Goal: Task Accomplishment & Management: Complete application form

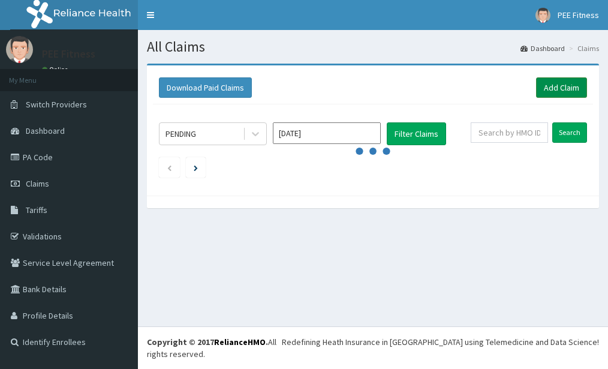
click at [560, 90] on link "Add Claim" at bounding box center [561, 87] width 51 height 20
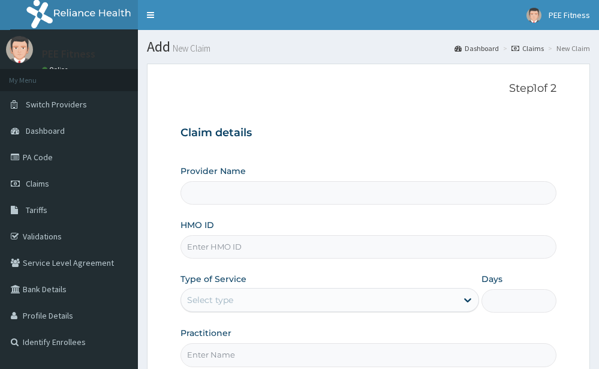
type input "PEE FITNESS"
type input "1"
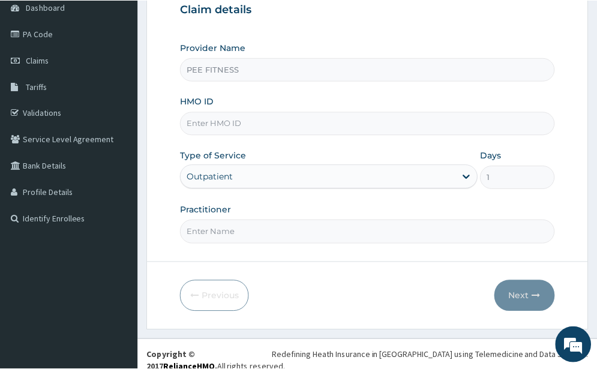
scroll to position [136, 0]
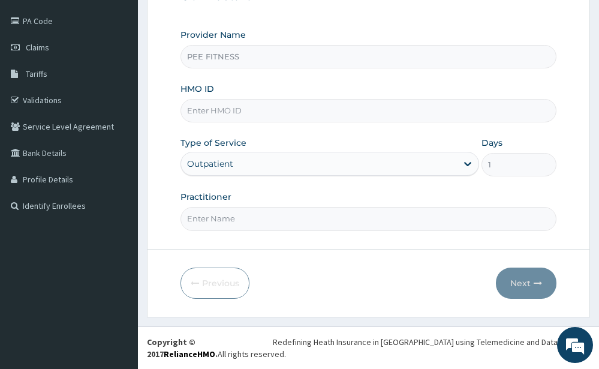
click at [197, 110] on input "HMO ID" at bounding box center [369, 110] width 376 height 23
type input "p"
type input "PGM/10027/A"
click at [199, 229] on input "Practitioner" at bounding box center [369, 218] width 376 height 23
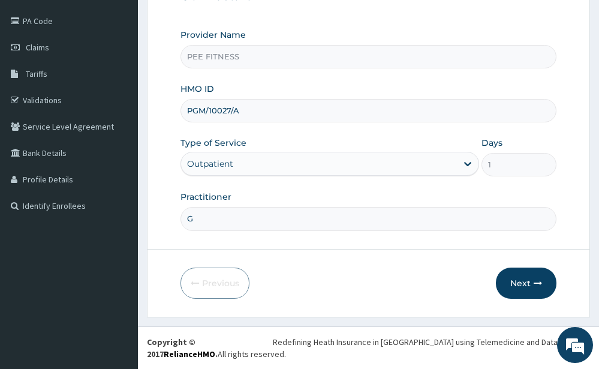
type input "GYM"
click at [529, 288] on button "Next" at bounding box center [526, 283] width 61 height 31
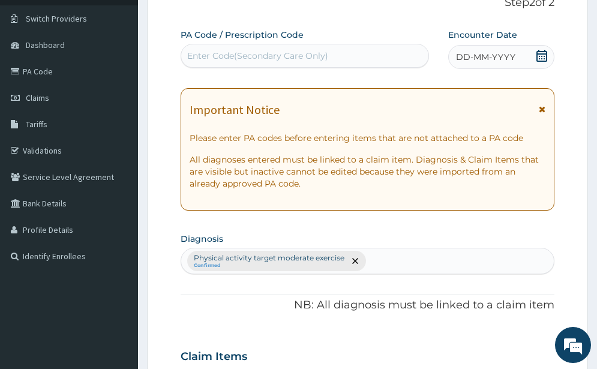
scroll to position [81, 0]
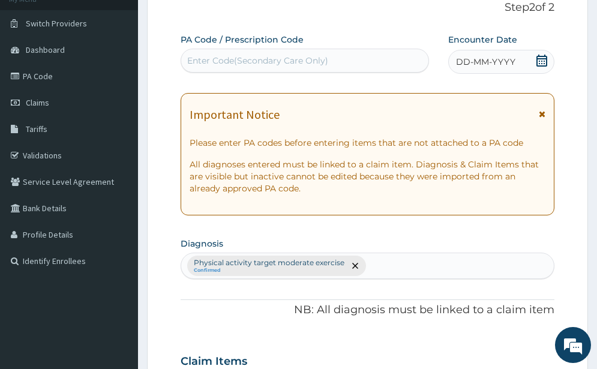
click at [542, 63] on icon at bounding box center [542, 61] width 12 height 12
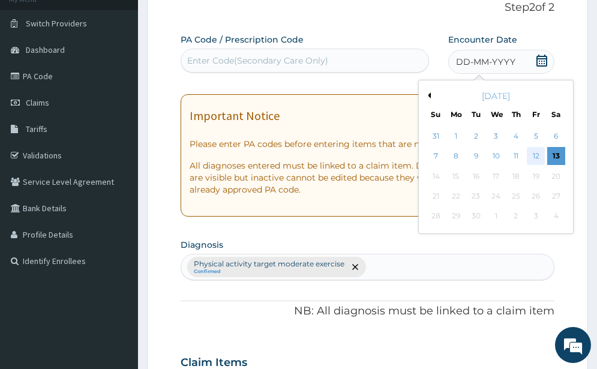
click at [537, 159] on div "12" at bounding box center [536, 157] width 18 height 18
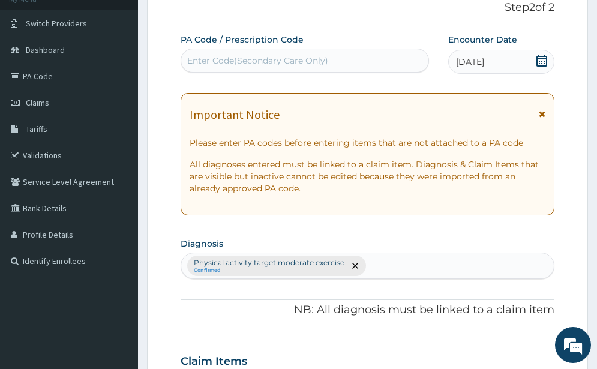
click at [230, 65] on div "Enter Code(Secondary Care Only)" at bounding box center [257, 61] width 141 height 12
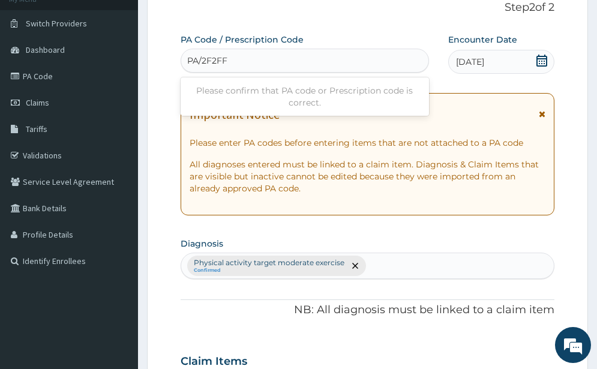
type input "PA/2F2FF5"
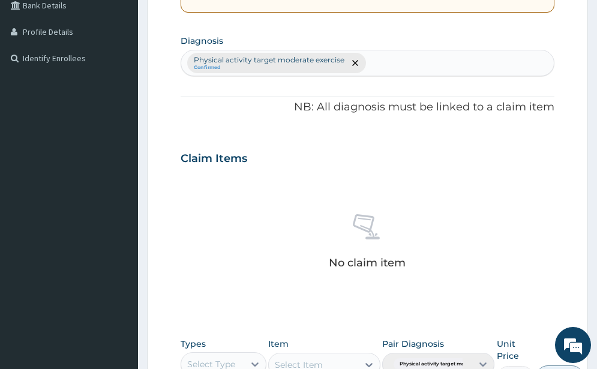
scroll to position [532, 0]
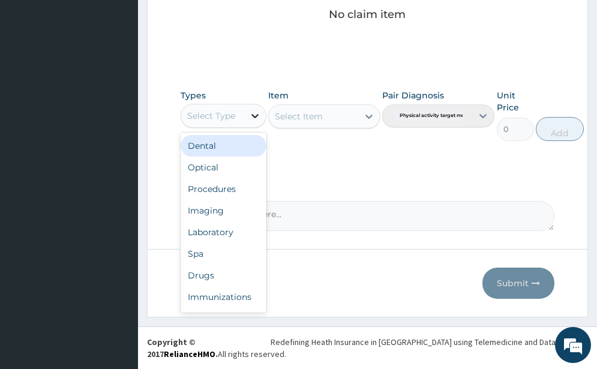
click at [254, 115] on icon at bounding box center [255, 116] width 12 height 12
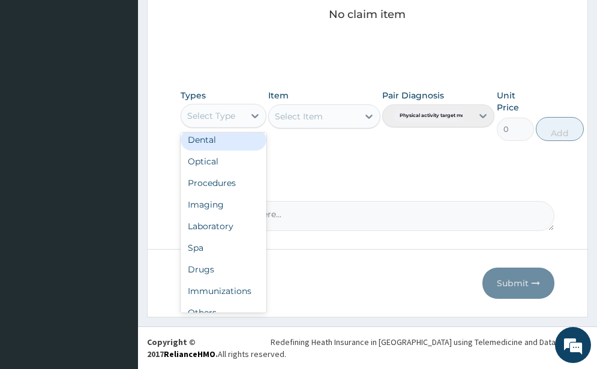
scroll to position [41, 0]
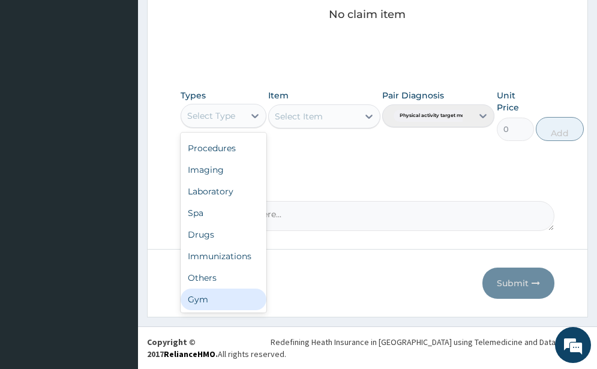
click at [209, 303] on div "Gym" at bounding box center [224, 300] width 86 height 22
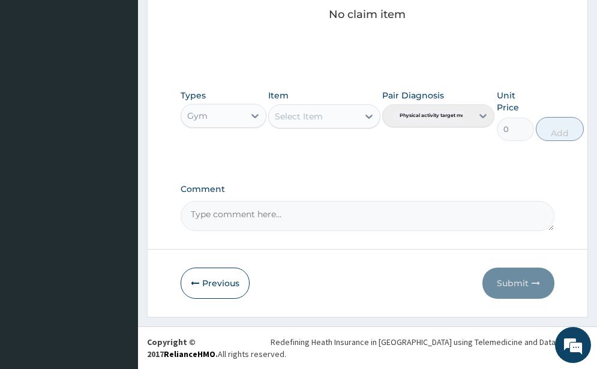
click at [369, 118] on icon at bounding box center [368, 117] width 7 height 4
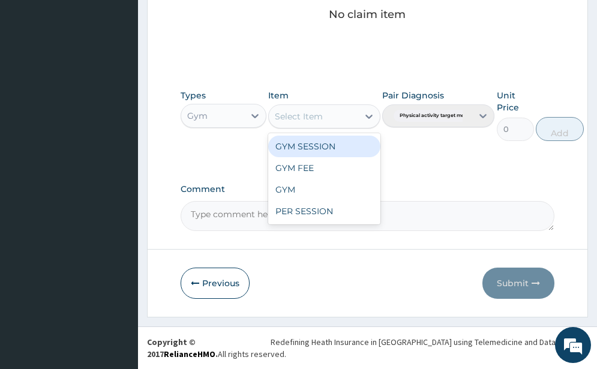
click at [325, 143] on div "GYM SESSION" at bounding box center [324, 147] width 112 height 22
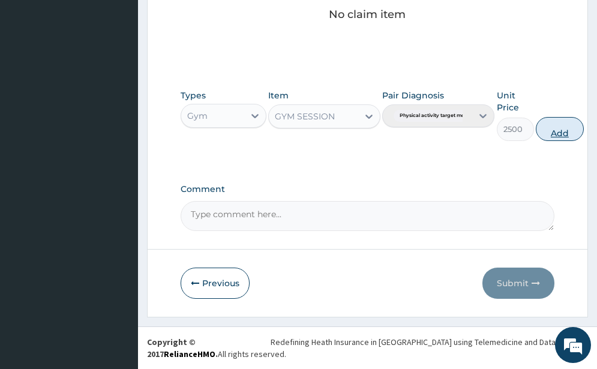
click at [553, 133] on button "Add" at bounding box center [560, 129] width 48 height 24
type input "0"
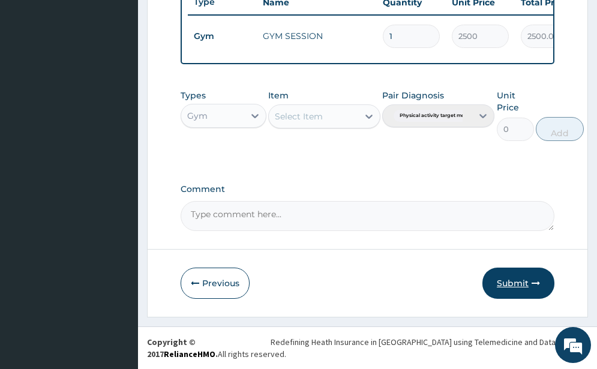
click at [512, 284] on button "Submit" at bounding box center [518, 283] width 72 height 31
click at [518, 280] on button "Submit" at bounding box center [518, 283] width 72 height 31
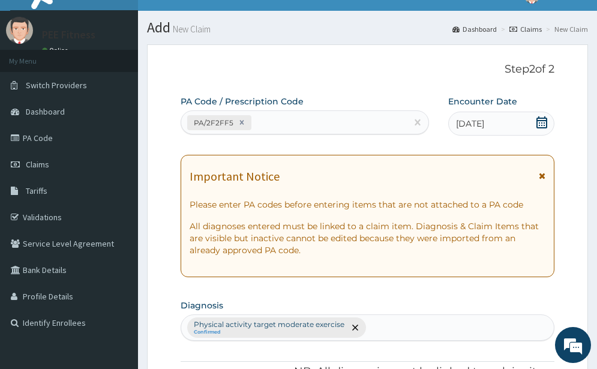
scroll to position [0, 0]
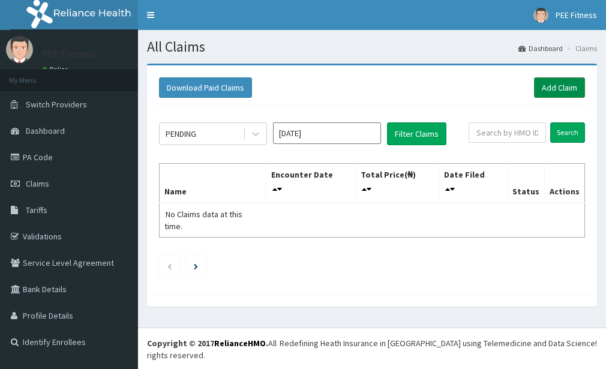
click at [546, 85] on link "Add Claim" at bounding box center [559, 87] width 51 height 20
click at [549, 85] on link "Add Claim" at bounding box center [559, 87] width 51 height 20
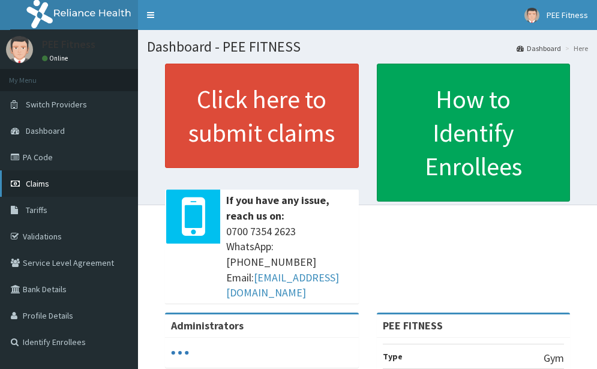
click at [30, 185] on span "Claims" at bounding box center [37, 183] width 23 height 11
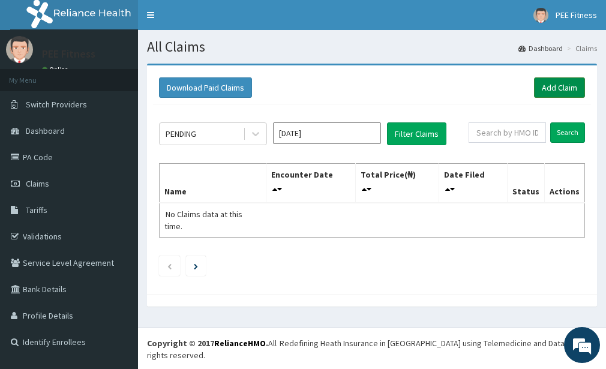
click at [536, 86] on link "Add Claim" at bounding box center [559, 87] width 51 height 20
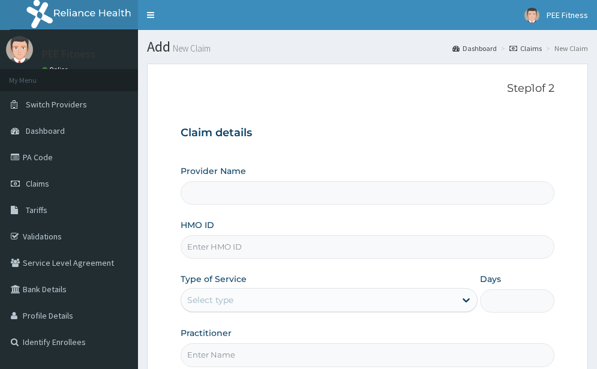
type input "PEE FITNESS"
type input "1"
click at [199, 247] on input "HMO ID" at bounding box center [368, 246] width 374 height 23
type input "TMT/10118/A"
click at [217, 354] on input "Practitioner" at bounding box center [368, 354] width 374 height 23
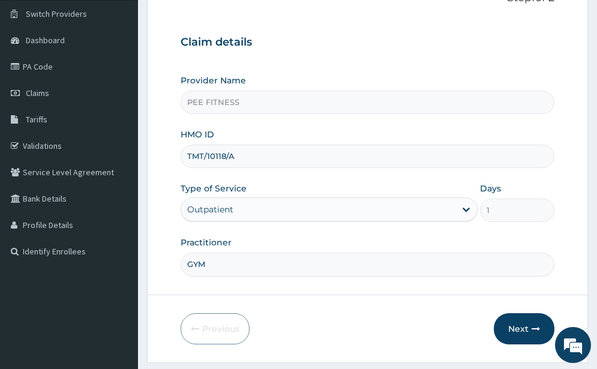
scroll to position [136, 0]
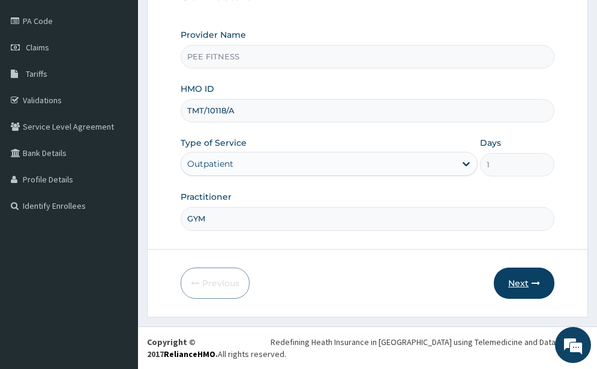
type input "GYM"
click at [527, 280] on button "Next" at bounding box center [524, 283] width 61 height 31
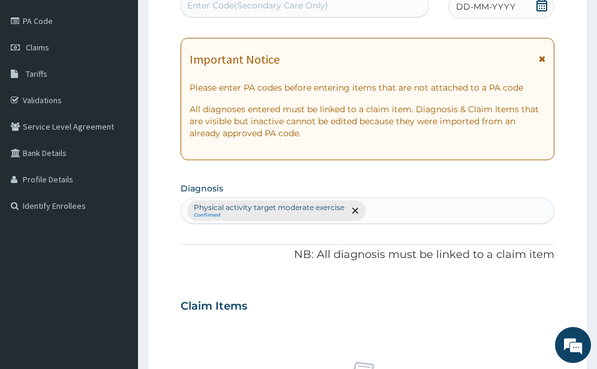
click at [535, 5] on div "DD-MM-YYYY" at bounding box center [501, 7] width 106 height 24
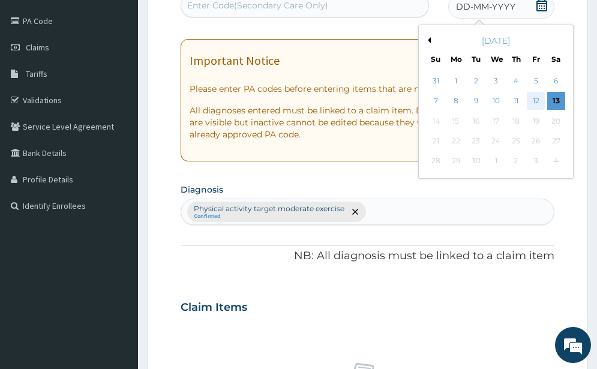
click at [534, 99] on div "12" at bounding box center [536, 101] width 18 height 18
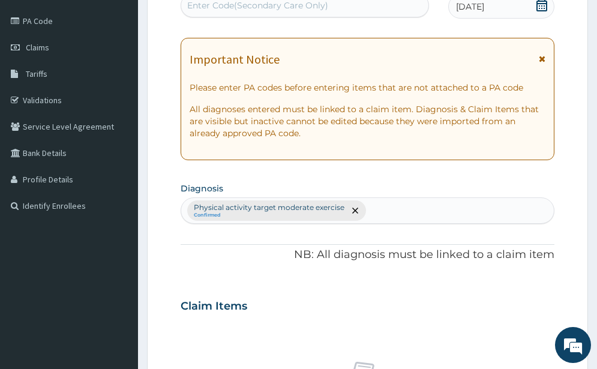
scroll to position [136, 0]
click at [249, 10] on div "Enter Code(Secondary Care Only)" at bounding box center [257, 6] width 141 height 12
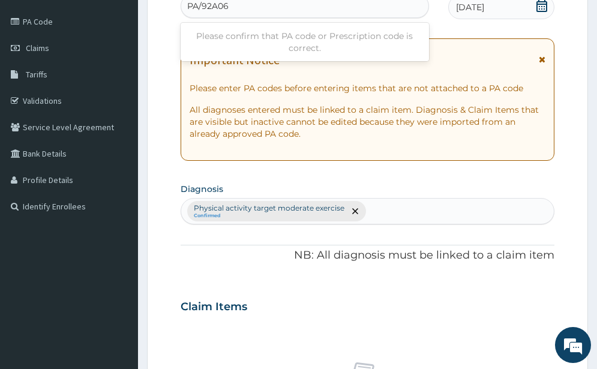
type input "PA/92A063"
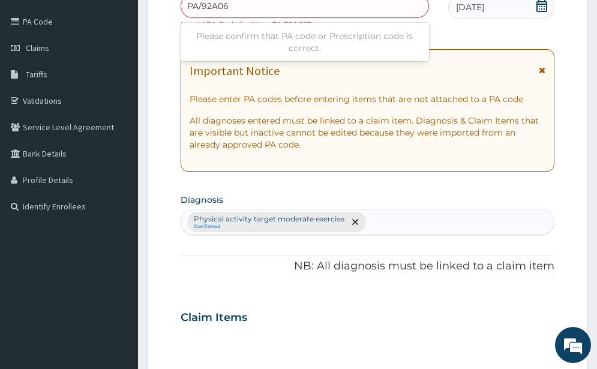
type input "PA/92A063"
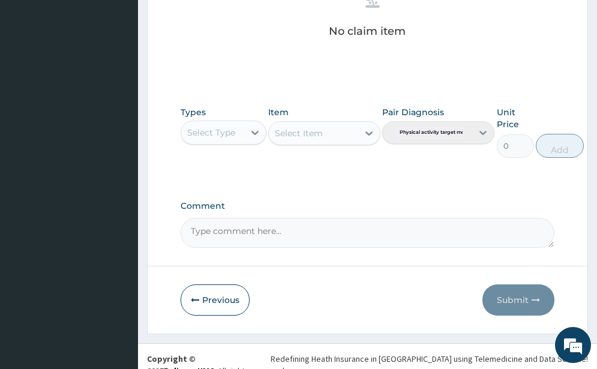
scroll to position [543, 0]
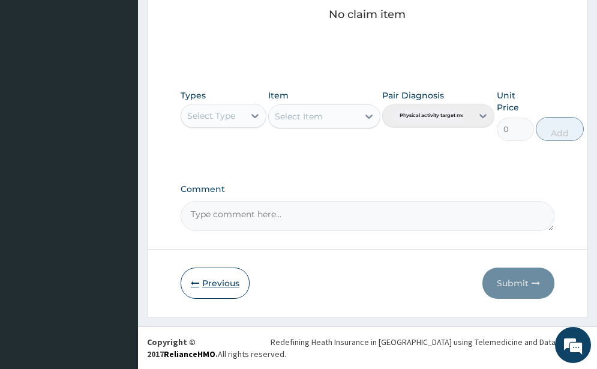
click at [208, 286] on button "Previous" at bounding box center [215, 283] width 69 height 31
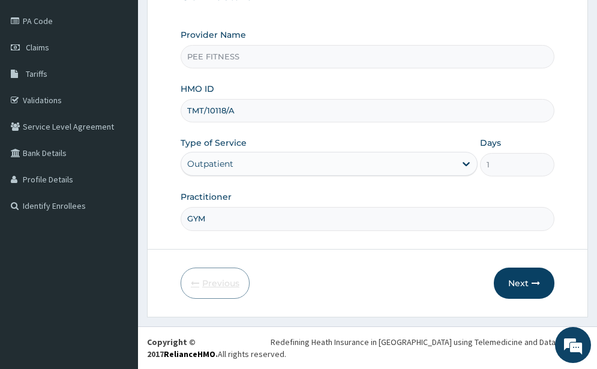
scroll to position [136, 0]
drag, startPoint x: 185, startPoint y: 110, endPoint x: 291, endPoint y: 130, distance: 108.0
click at [291, 130] on div "Provider Name PEE FITNESS HMO ID TMT/10118/A Type of Service Outpatient Days 1 …" at bounding box center [368, 130] width 374 height 202
type input "REL/10795/A"
click at [519, 278] on button "Next" at bounding box center [524, 283] width 61 height 31
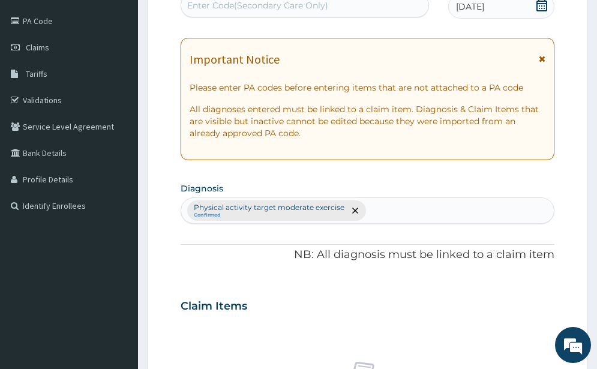
scroll to position [136, 0]
click at [213, 2] on div "Enter Code(Secondary Care Only)" at bounding box center [257, 6] width 141 height 12
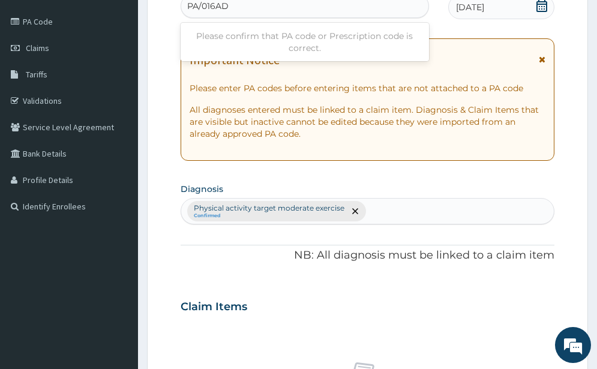
type input "PA/016AD8"
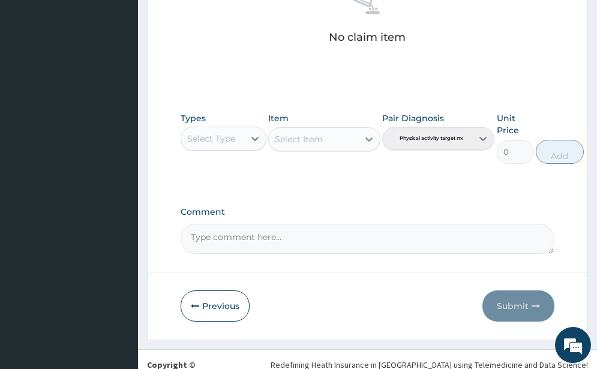
scroll to position [532, 0]
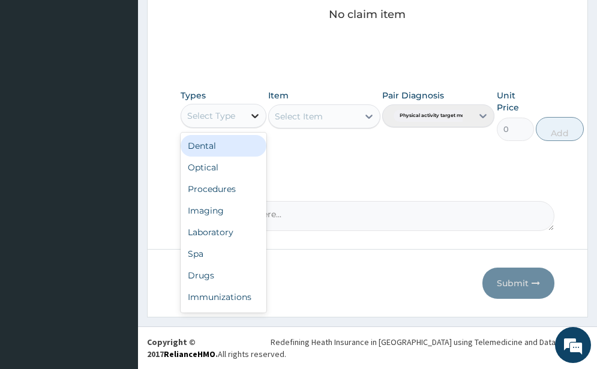
click at [258, 112] on icon at bounding box center [255, 116] width 12 height 12
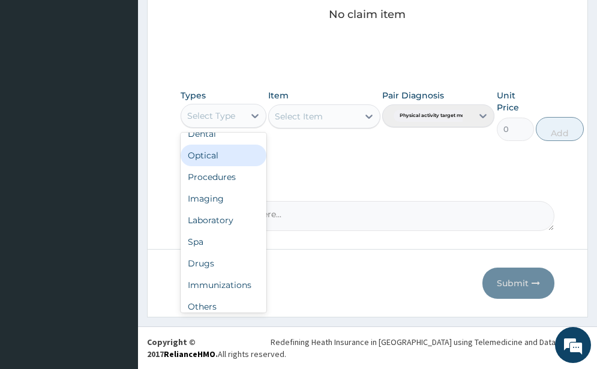
scroll to position [41, 0]
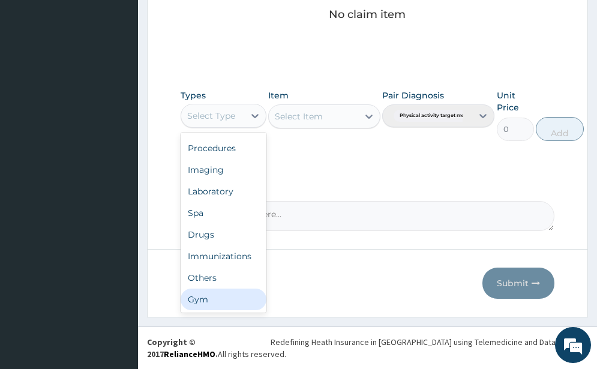
click at [193, 289] on div "Gym" at bounding box center [224, 300] width 86 height 22
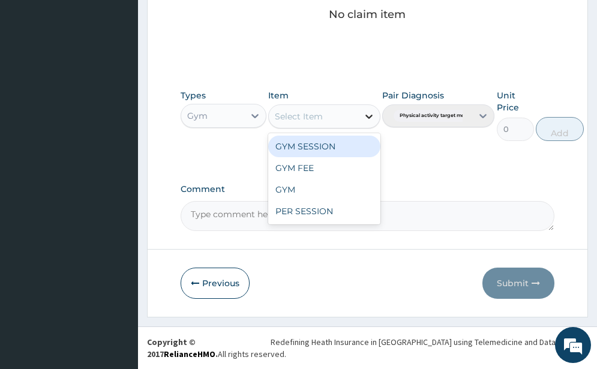
click at [370, 114] on icon at bounding box center [369, 116] width 12 height 12
click at [315, 150] on div "GYM SESSION" at bounding box center [324, 147] width 112 height 22
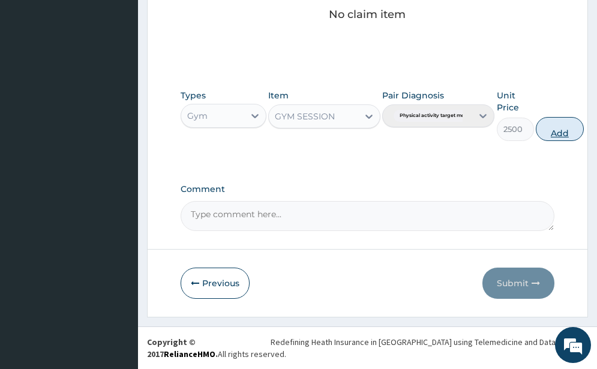
click at [563, 133] on button "Add" at bounding box center [560, 129] width 48 height 24
type input "0"
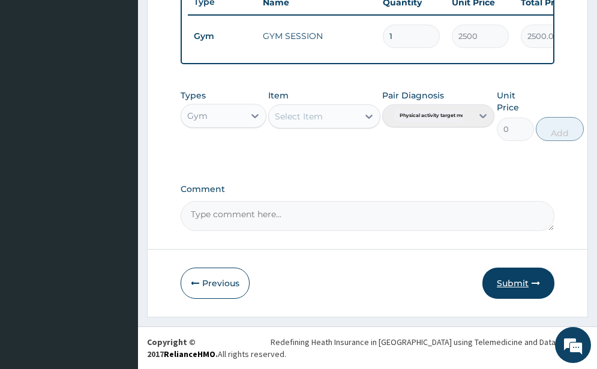
click at [506, 284] on button "Submit" at bounding box center [518, 283] width 72 height 31
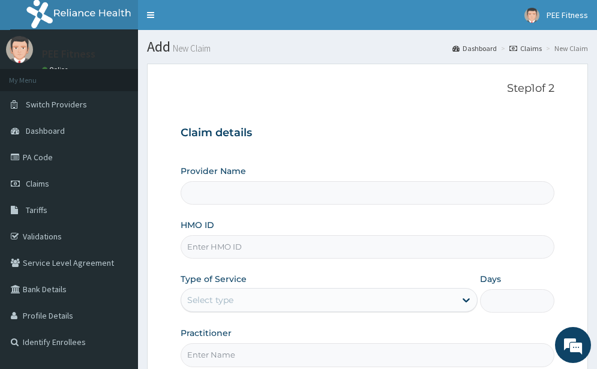
type input "PEE FITNESS"
type input "1"
click at [196, 245] on input "HMO ID" at bounding box center [368, 246] width 374 height 23
type input "SFA/10465/A"
click at [203, 355] on input "Practitioner" at bounding box center [368, 354] width 374 height 23
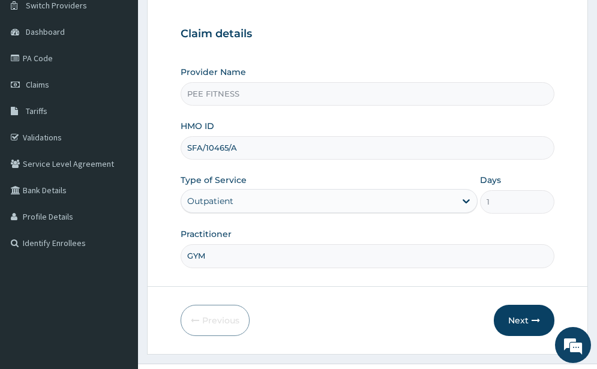
scroll to position [136, 0]
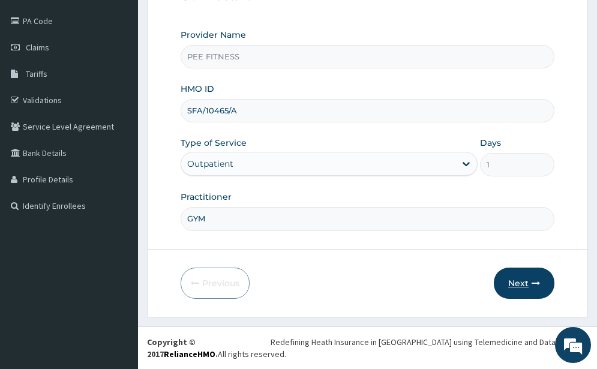
type input "GYM"
click at [521, 290] on button "Next" at bounding box center [524, 283] width 61 height 31
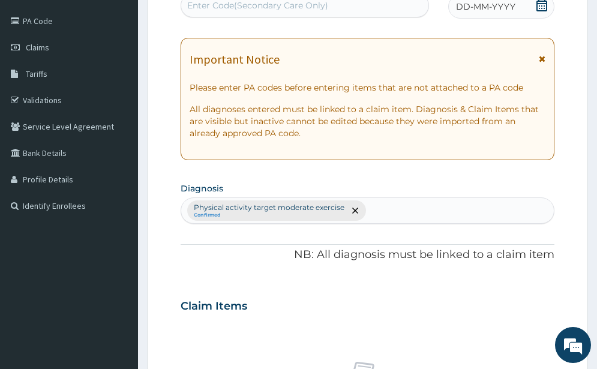
scroll to position [136, 0]
click at [332, 6] on div "Enter Code(Secondary Care Only)" at bounding box center [304, 5] width 247 height 19
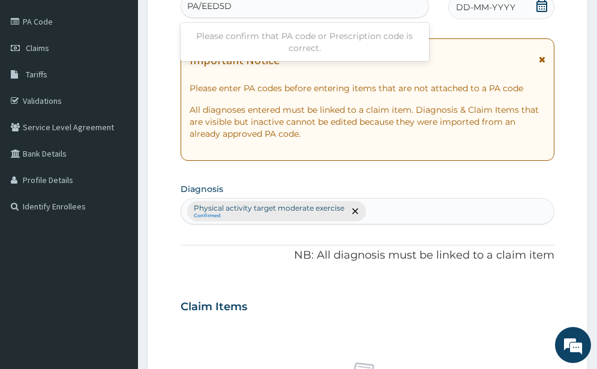
type input "PA/EED5D7"
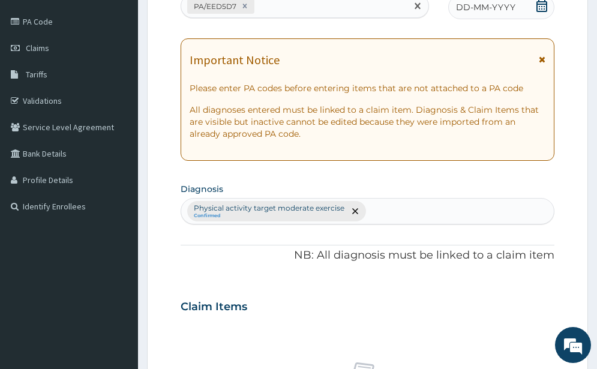
click at [541, 3] on icon at bounding box center [542, 6] width 12 height 12
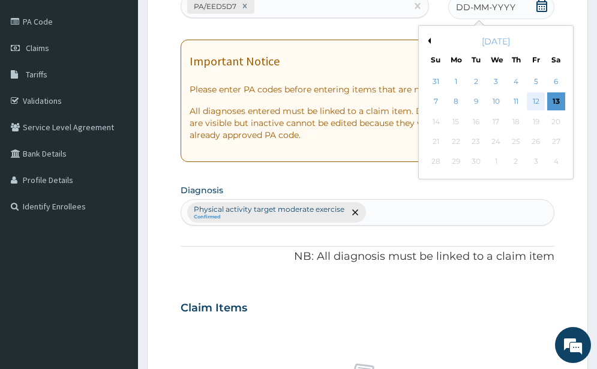
click at [536, 100] on div "12" at bounding box center [536, 102] width 18 height 18
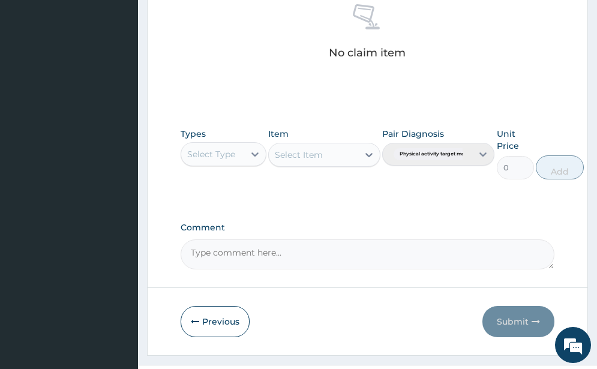
scroll to position [532, 0]
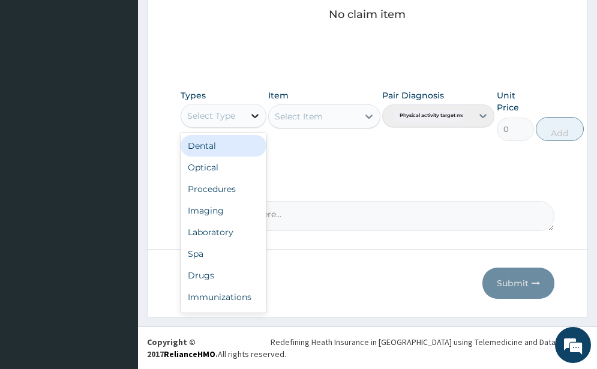
click at [251, 116] on icon at bounding box center [255, 116] width 12 height 12
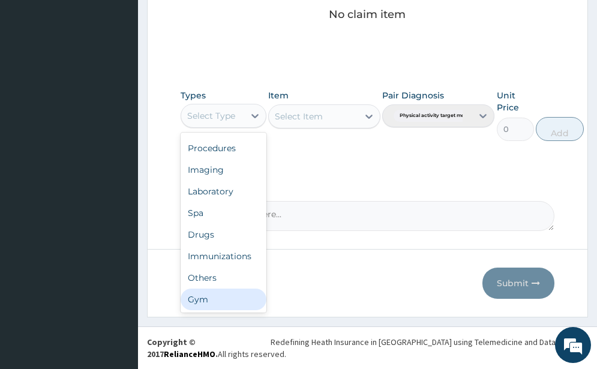
click at [207, 305] on div "Gym" at bounding box center [224, 300] width 86 height 22
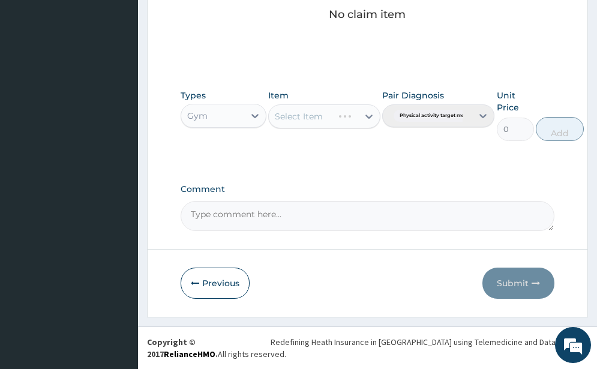
click at [371, 115] on div "Select Item" at bounding box center [324, 116] width 112 height 24
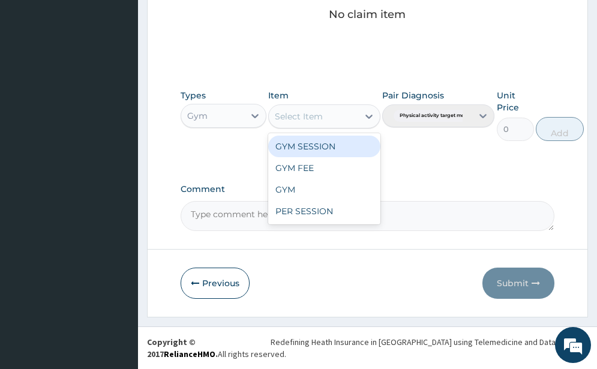
click at [368, 113] on icon at bounding box center [369, 116] width 12 height 12
click at [324, 136] on div "GYM SESSION" at bounding box center [324, 147] width 112 height 22
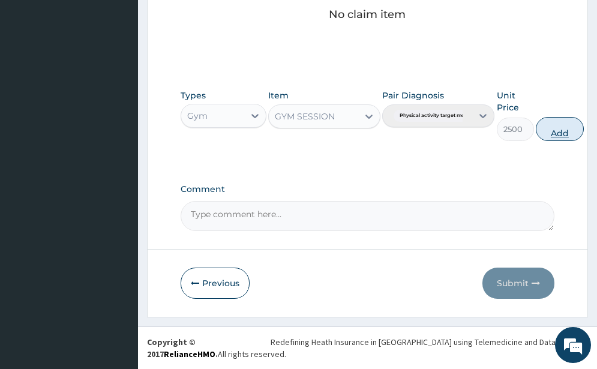
click at [568, 131] on button "Add" at bounding box center [560, 129] width 48 height 24
type input "0"
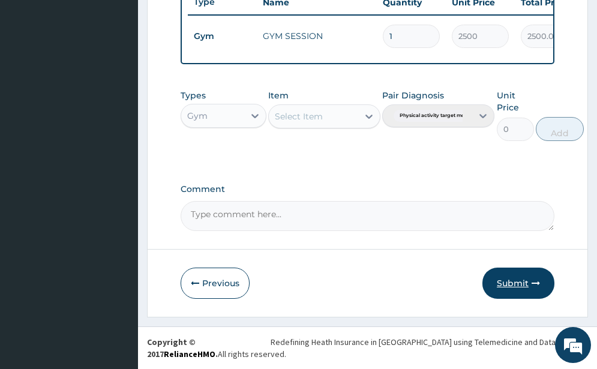
click at [515, 277] on button "Submit" at bounding box center [518, 283] width 72 height 31
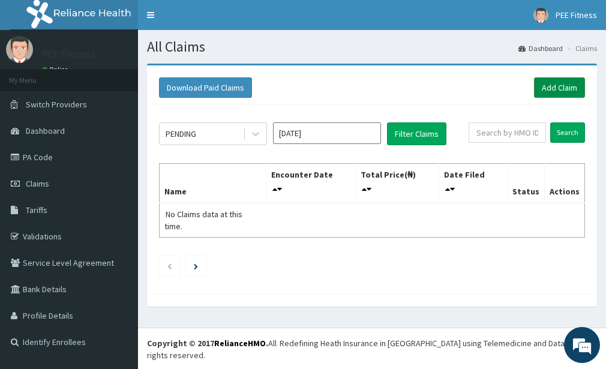
click at [544, 89] on link "Add Claim" at bounding box center [559, 87] width 51 height 20
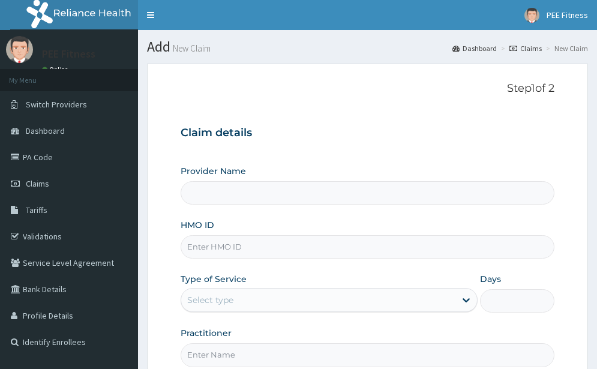
type input "PEE FITNESS"
type input "1"
click at [212, 243] on input "HMO ID" at bounding box center [368, 246] width 374 height 23
type input "PGM/10034/A"
click at [238, 365] on input "Practitioner" at bounding box center [368, 354] width 374 height 23
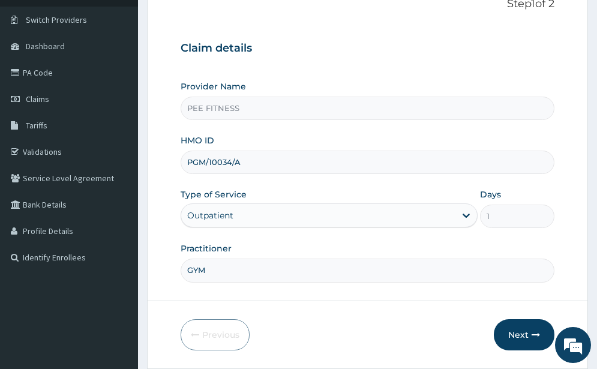
scroll to position [136, 0]
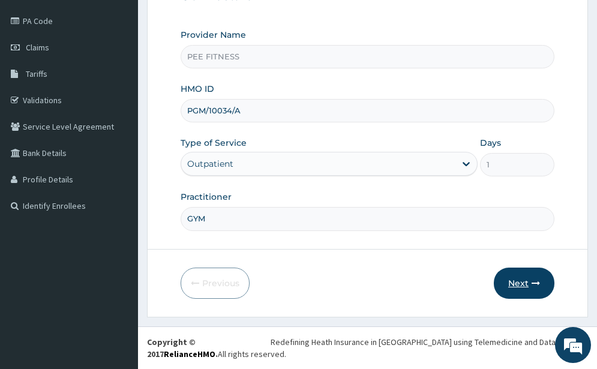
type input "GYM"
click at [524, 275] on button "Next" at bounding box center [524, 283] width 61 height 31
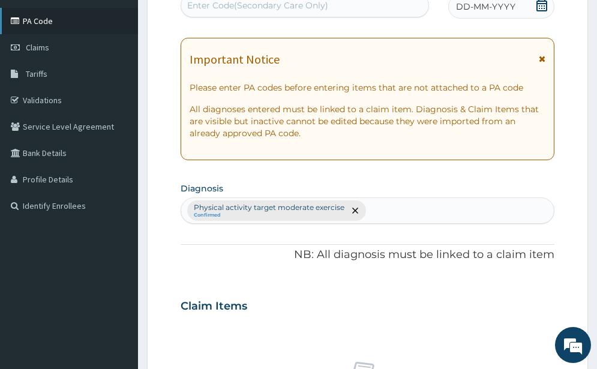
scroll to position [0, 0]
click at [539, 3] on icon at bounding box center [541, 5] width 11 height 12
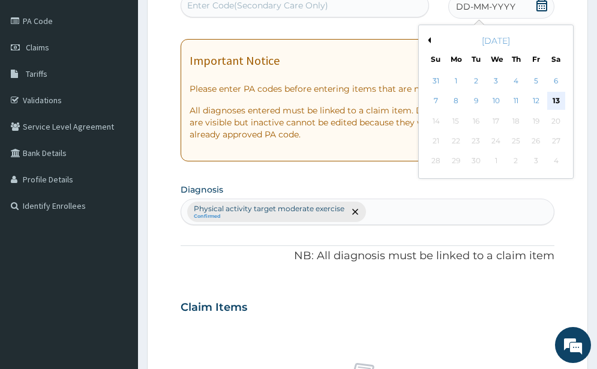
click at [549, 103] on div "13" at bounding box center [556, 101] width 18 height 18
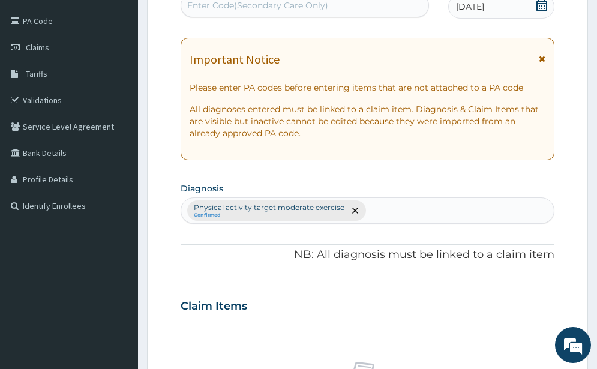
scroll to position [136, 0]
click at [202, 10] on div "Enter Code(Secondary Care Only)" at bounding box center [257, 6] width 141 height 12
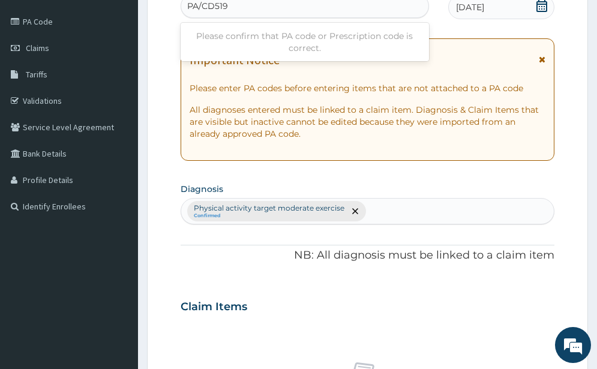
type input "PA/CD5199"
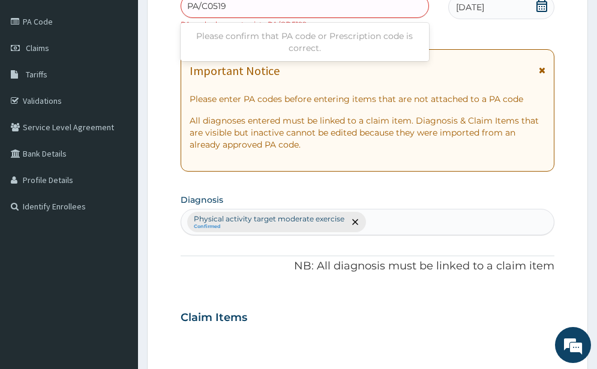
type input "PA/C05199"
type input "PA/CD5199"
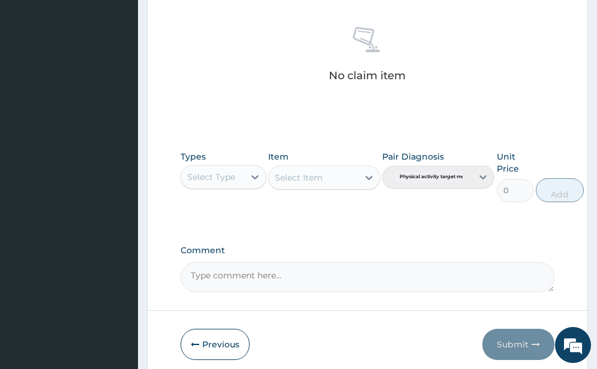
scroll to position [543, 0]
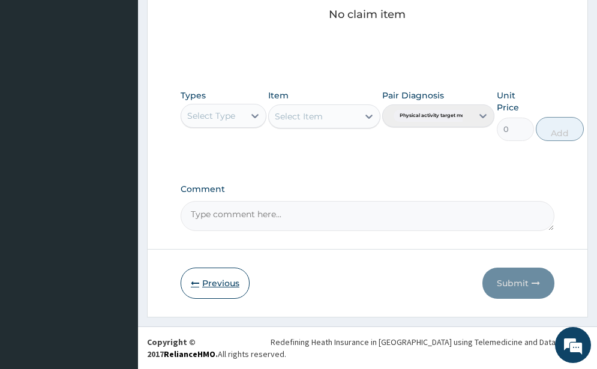
click at [199, 285] on icon "button" at bounding box center [195, 283] width 8 height 8
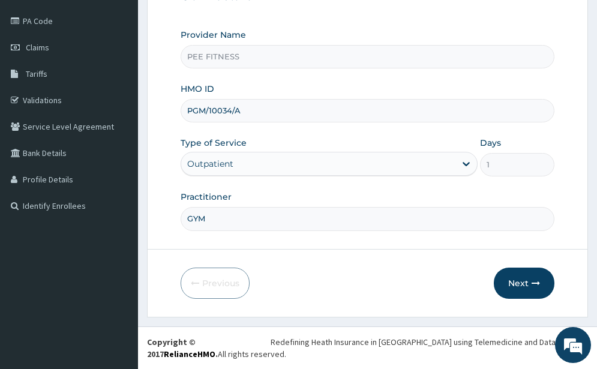
drag, startPoint x: 185, startPoint y: 107, endPoint x: 277, endPoint y: 111, distance: 91.3
click at [277, 111] on input "PGM/10034/A" at bounding box center [368, 110] width 374 height 23
type input "AOM/10051/A"
click at [511, 284] on button "Next" at bounding box center [524, 283] width 61 height 31
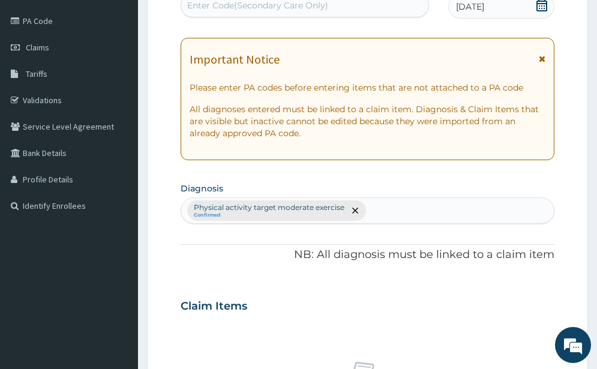
scroll to position [136, 0]
click at [294, 8] on div "Enter Code(Secondary Care Only)" at bounding box center [257, 6] width 141 height 12
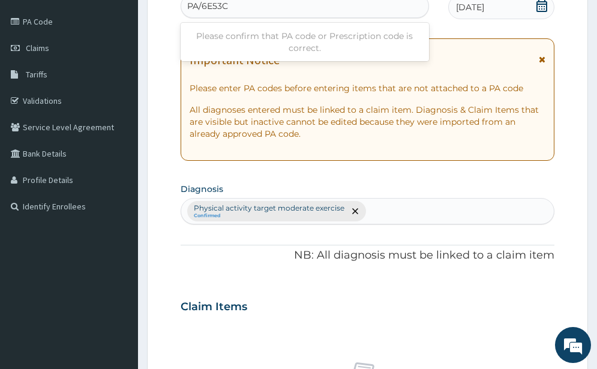
type input "PA/6E53C5"
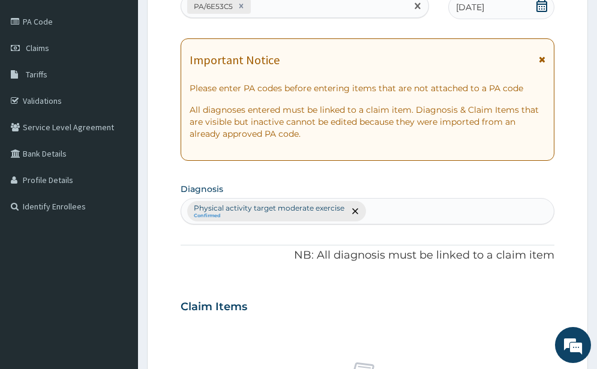
scroll to position [532, 0]
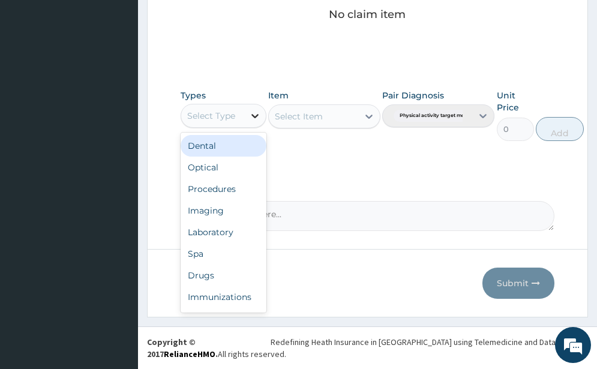
click at [254, 116] on icon at bounding box center [254, 116] width 7 height 4
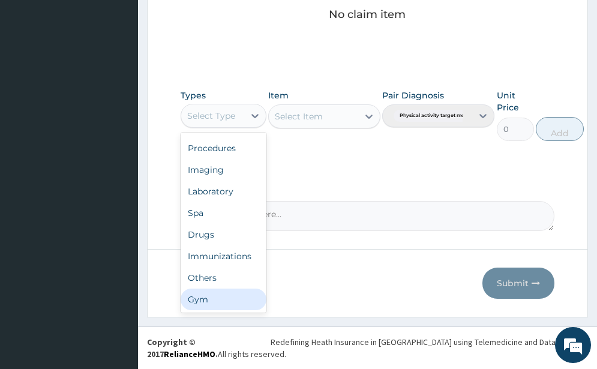
click at [218, 295] on div "Gym" at bounding box center [224, 300] width 86 height 22
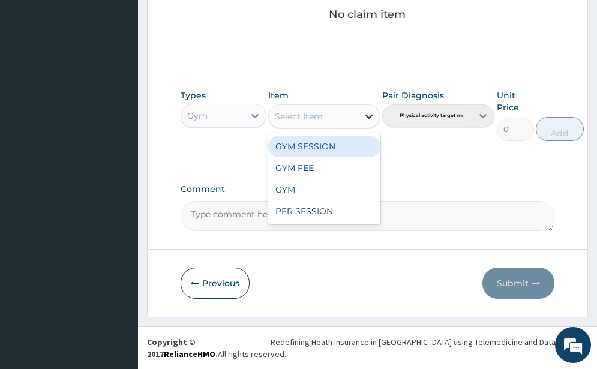
click at [367, 115] on icon at bounding box center [368, 117] width 7 height 4
click at [314, 149] on div "GYM SESSION" at bounding box center [324, 147] width 112 height 22
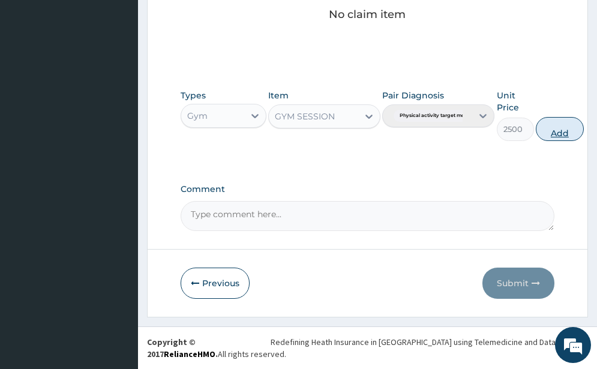
click at [565, 131] on button "Add" at bounding box center [560, 129] width 48 height 24
type input "0"
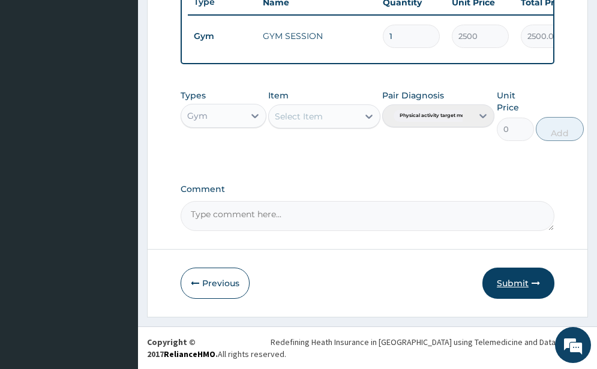
click at [523, 281] on button "Submit" at bounding box center [518, 283] width 72 height 31
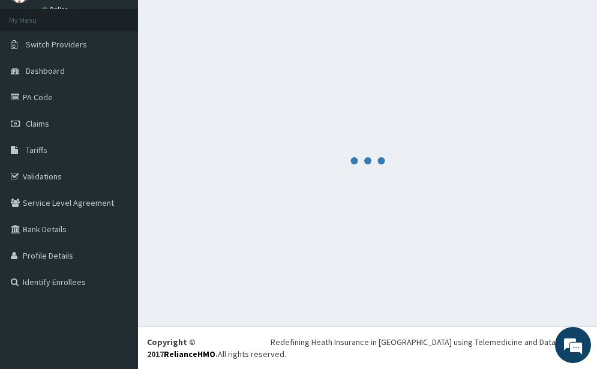
scroll to position [484, 0]
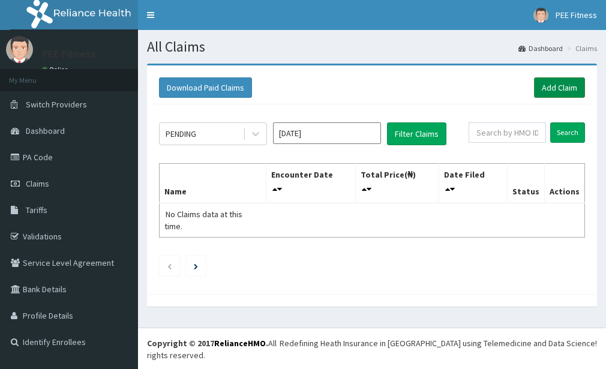
click at [550, 86] on link "Add Claim" at bounding box center [559, 87] width 51 height 20
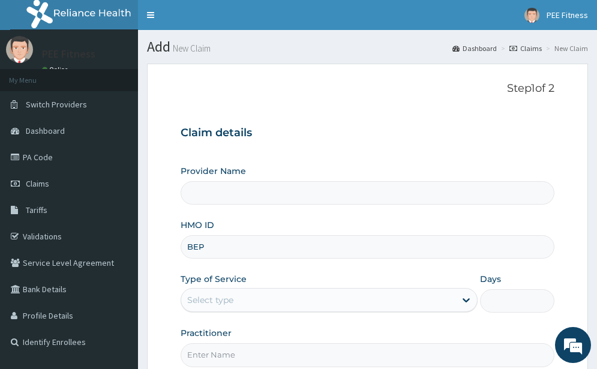
type input "BEP/"
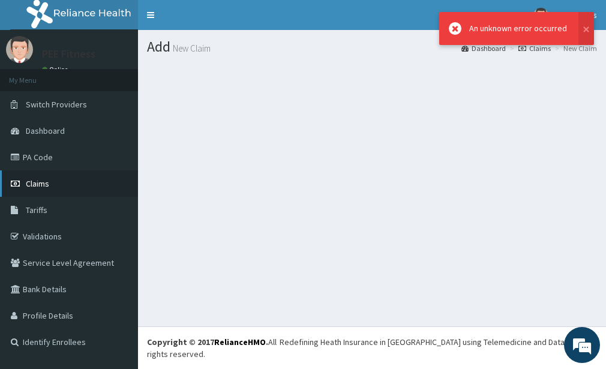
click at [38, 179] on span "Claims" at bounding box center [37, 183] width 23 height 11
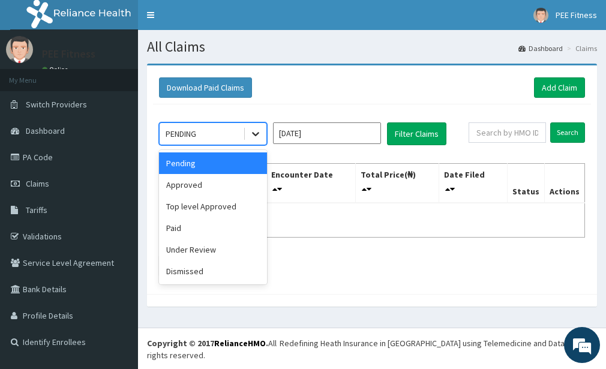
click at [252, 129] on icon at bounding box center [256, 134] width 12 height 12
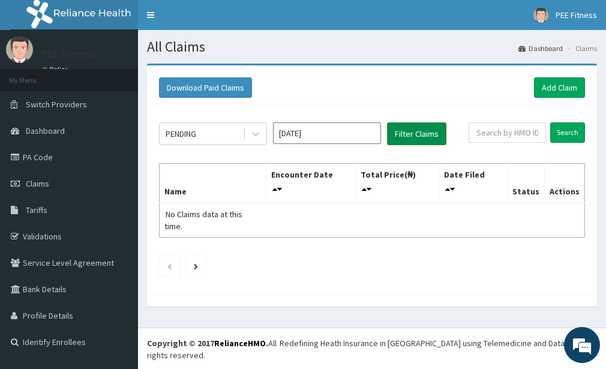
click at [400, 132] on button "Filter Claims" at bounding box center [416, 133] width 59 height 23
click at [421, 133] on button "Filter Claims" at bounding box center [416, 133] width 59 height 23
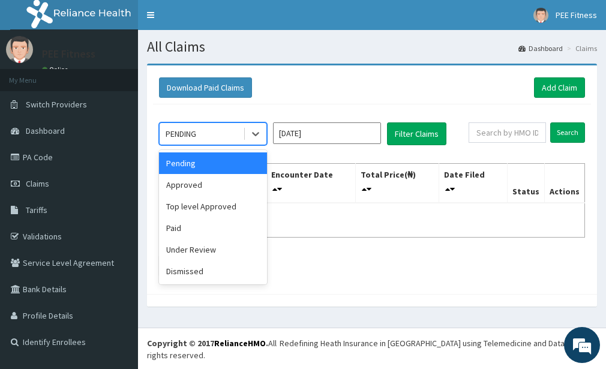
click at [236, 129] on div "PENDING" at bounding box center [201, 133] width 83 height 19
click at [199, 164] on div "Pending" at bounding box center [213, 163] width 108 height 22
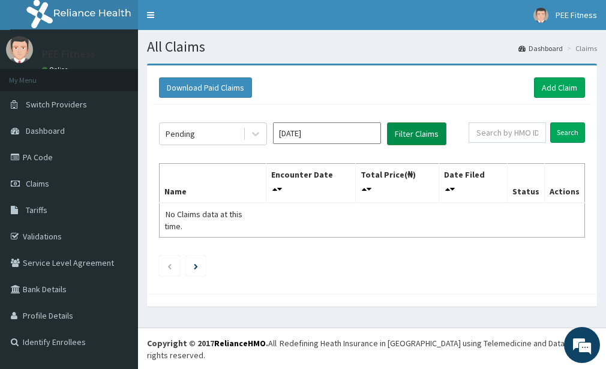
click at [406, 130] on button "Filter Claims" at bounding box center [416, 133] width 59 height 23
click at [536, 86] on link "Add Claim" at bounding box center [559, 87] width 51 height 20
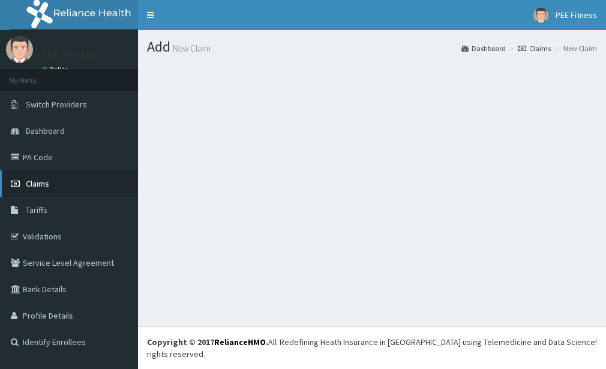
click at [19, 179] on icon at bounding box center [17, 183] width 12 height 8
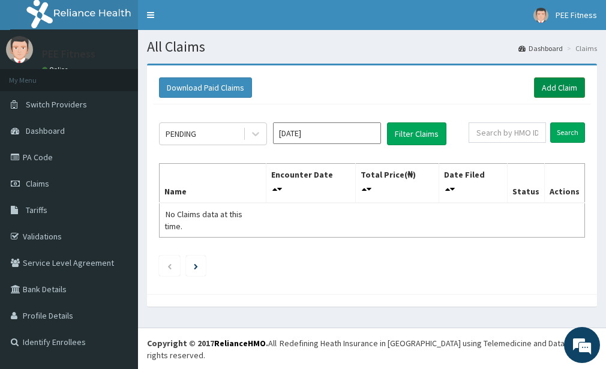
click at [552, 88] on link "Add Claim" at bounding box center [559, 87] width 51 height 20
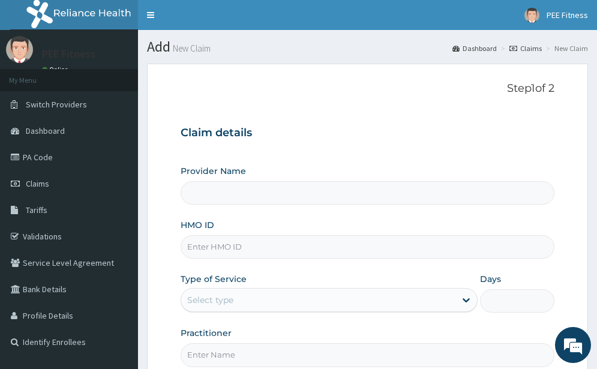
type input "PEE FITNESS"
type input "1"
click at [205, 253] on input "HMO ID" at bounding box center [368, 246] width 374 height 23
type input "BEP/10006/A"
click at [248, 361] on input "Practitioner" at bounding box center [368, 354] width 374 height 23
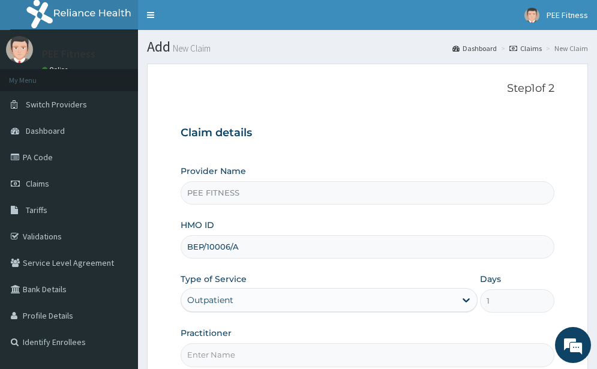
type input "Y"
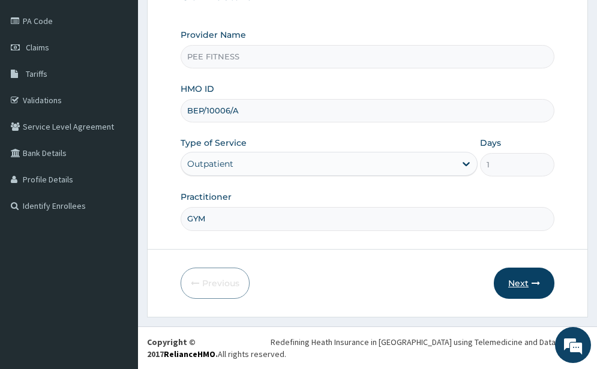
type input "GYM"
click at [520, 288] on button "Next" at bounding box center [524, 283] width 61 height 31
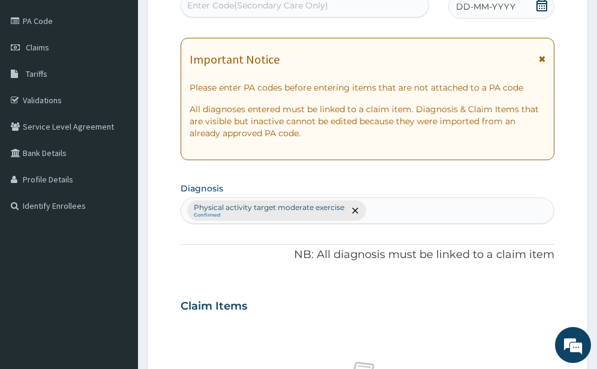
click at [538, 7] on icon at bounding box center [541, 5] width 11 height 12
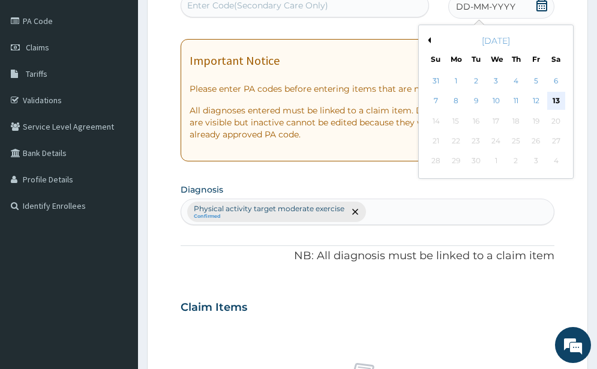
click at [555, 97] on div "13" at bounding box center [556, 101] width 18 height 18
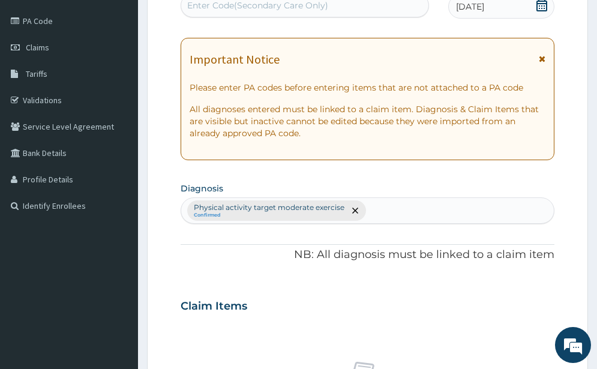
scroll to position [136, 0]
click at [259, 8] on div "Enter Code(Secondary Care Only)" at bounding box center [257, 6] width 141 height 12
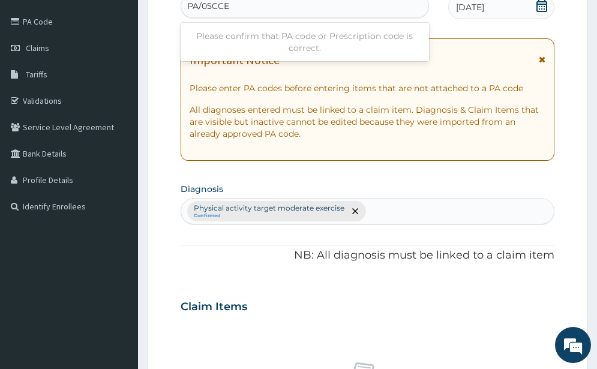
type input "PA/05CCE4"
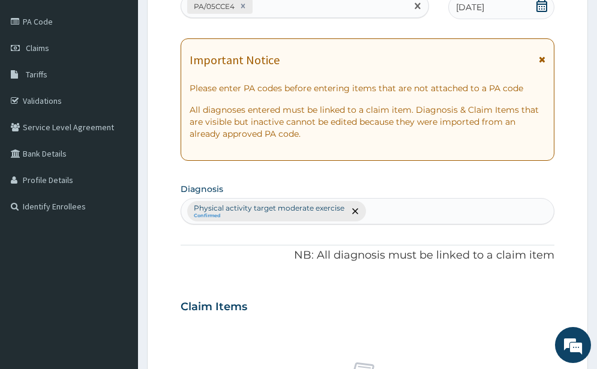
scroll to position [532, 0]
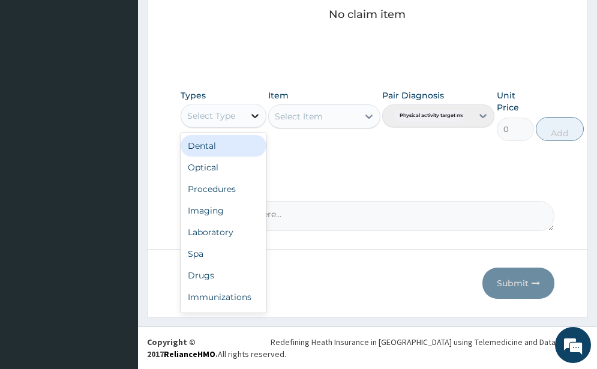
click at [249, 116] on icon at bounding box center [255, 116] width 12 height 12
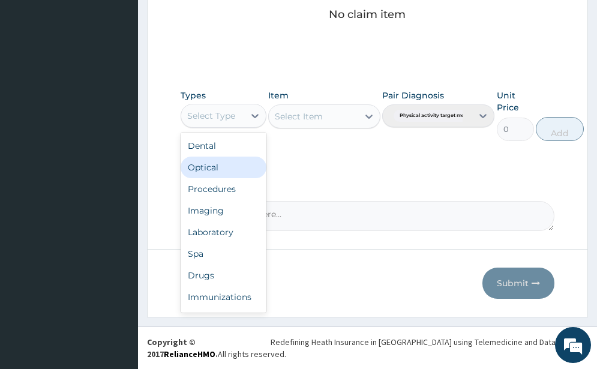
scroll to position [41, 0]
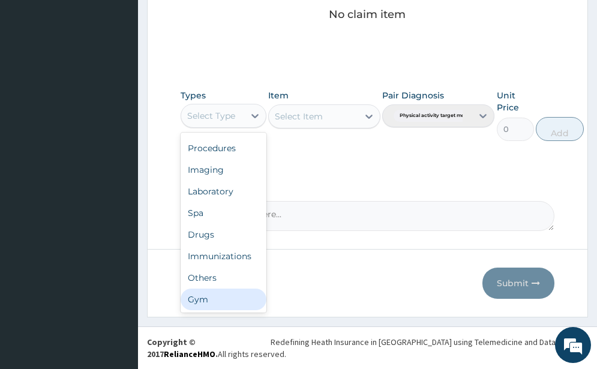
click at [211, 297] on div "Gym" at bounding box center [224, 300] width 86 height 22
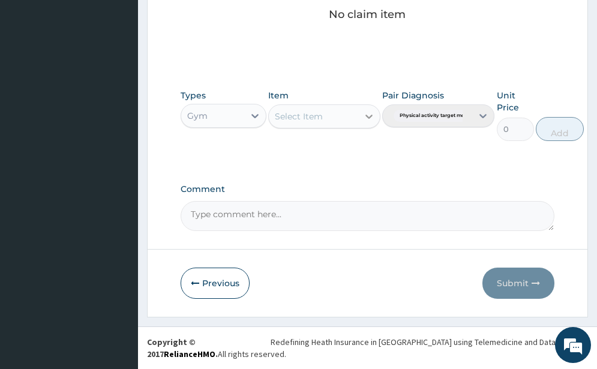
click at [371, 116] on icon at bounding box center [368, 117] width 7 height 4
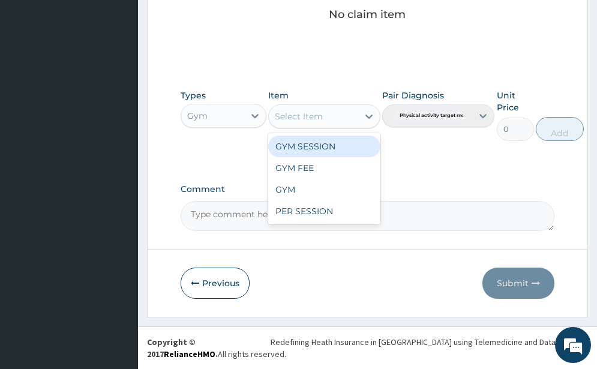
click at [312, 147] on div "GYM SESSION" at bounding box center [324, 147] width 112 height 22
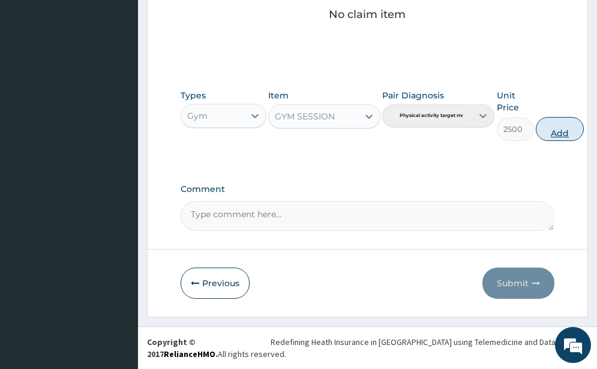
click at [562, 127] on button "Add" at bounding box center [560, 129] width 48 height 24
type input "0"
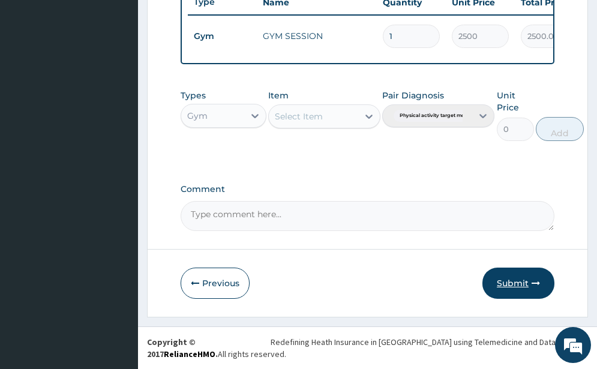
click at [520, 287] on button "Submit" at bounding box center [518, 283] width 72 height 31
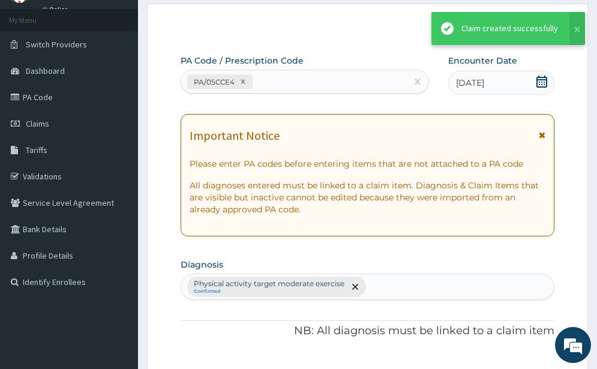
scroll to position [484, 0]
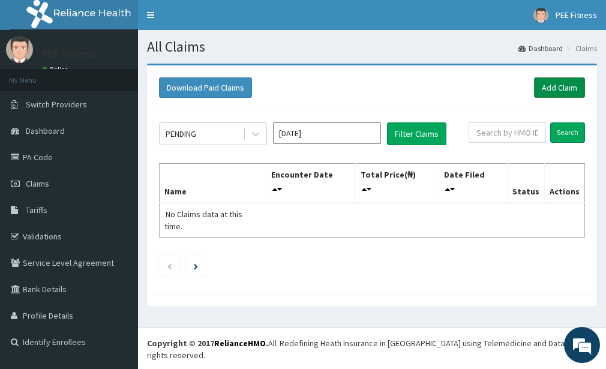
click at [555, 88] on link "Add Claim" at bounding box center [559, 87] width 51 height 20
click at [553, 87] on link "Add Claim" at bounding box center [559, 87] width 51 height 20
click at [560, 90] on link "Add Claim" at bounding box center [559, 87] width 51 height 20
click at [558, 86] on link "Add Claim" at bounding box center [559, 87] width 51 height 20
